Goal: Task Accomplishment & Management: Manage account settings

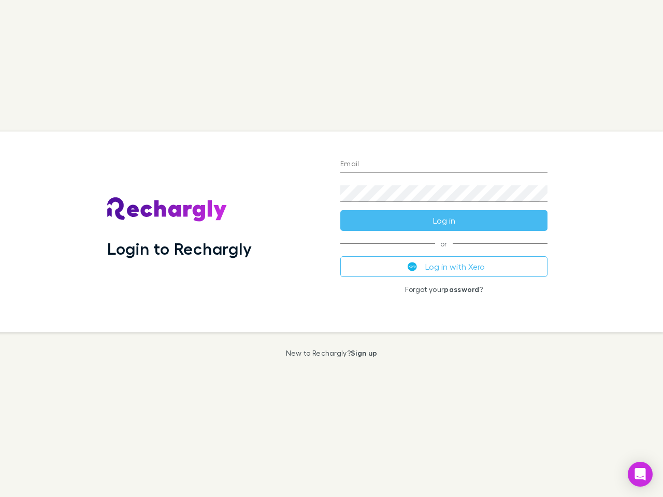
click at [331, 249] on div "Login to Rechargly" at bounding box center [215, 232] width 233 height 201
click at [444, 165] on input "Email" at bounding box center [443, 164] width 207 height 17
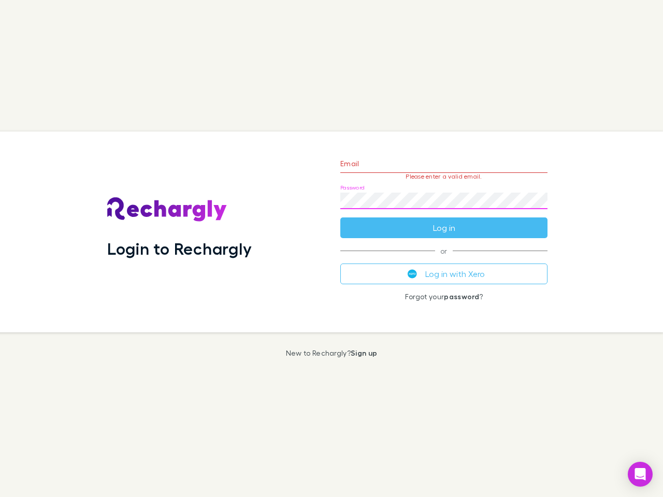
click at [444, 221] on form "Email Please enter a valid email. Password Log in" at bounding box center [443, 193] width 207 height 90
click at [444, 267] on div "Email Please enter a valid email. Password Log in or Log in with Xero Forgot yo…" at bounding box center [444, 232] width 224 height 201
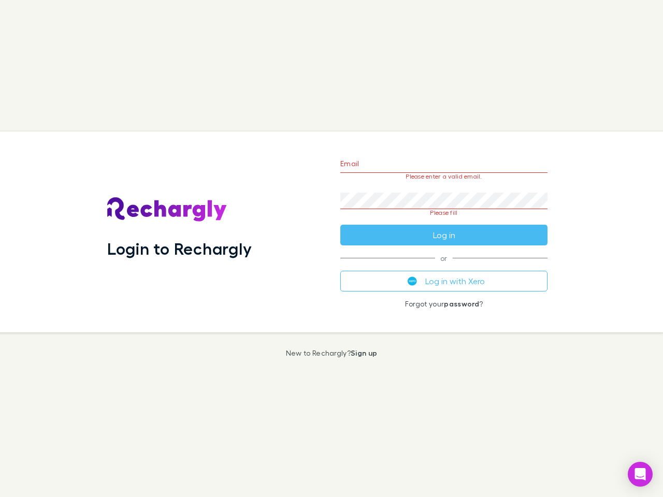
click at [640, 474] on icon "Open Intercom Messenger" at bounding box center [640, 474] width 11 height 12
